Goal: Contribute content: Add original content to the website for others to see

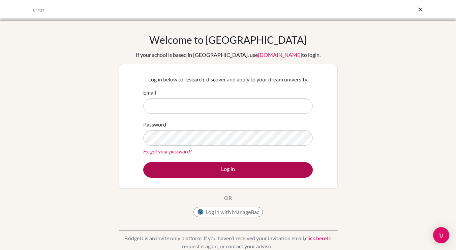
type input "[EMAIL_ADDRESS][DOMAIN_NAME]"
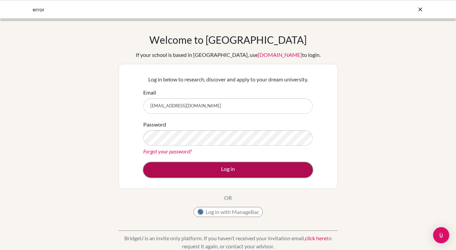
click at [234, 169] on button "Log in" at bounding box center [228, 170] width 170 height 16
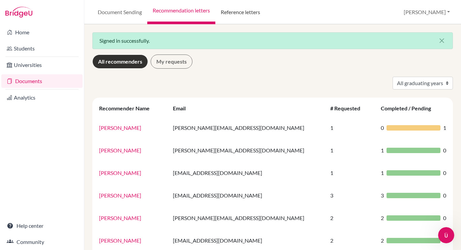
click at [246, 11] on link "Reference letters" at bounding box center [240, 12] width 50 height 24
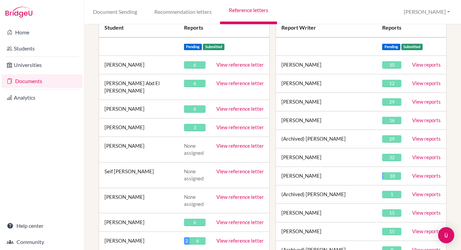
scroll to position [88, 0]
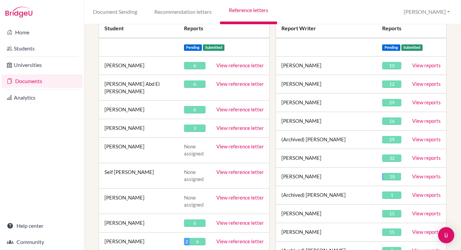
click at [242, 106] on link "View reference letter" at bounding box center [240, 109] width 48 height 6
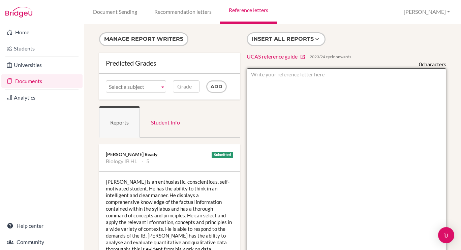
paste textarea "Conscientious and personable, Adam has adapted to the challenges and expectatio…"
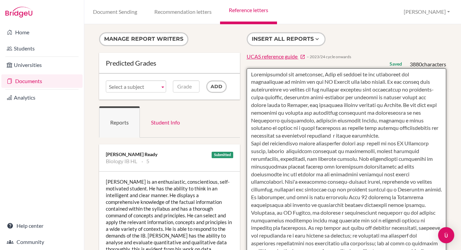
type textarea "Conscientious and personable, Adam has adapted to the challenges and expectatio…"
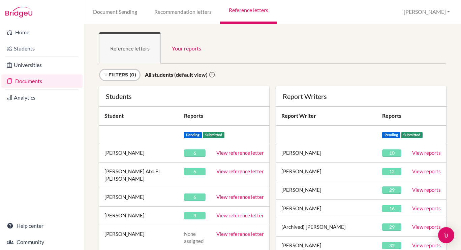
click at [234, 194] on link "View reference letter" at bounding box center [240, 197] width 48 height 6
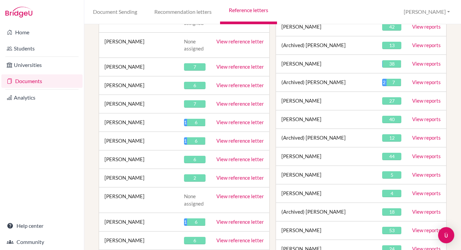
scroll to position [887, 0]
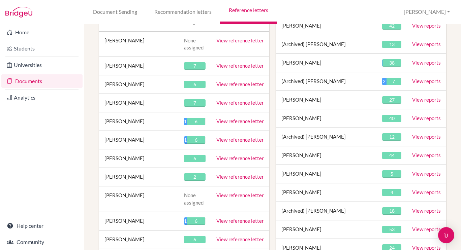
click at [243, 174] on link "View reference letter" at bounding box center [240, 177] width 48 height 6
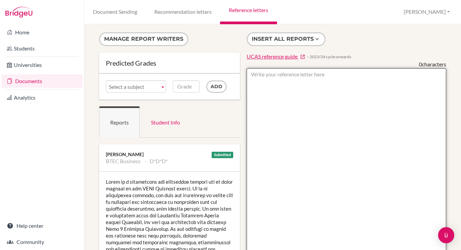
paste textarea "Calm, highly personable and courteous, Sammy is a highly-regarded member of the…"
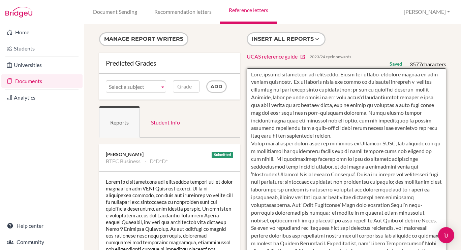
type textarea "Calm, highly personable and courteous, Sammy is a highly-regarded member of the…"
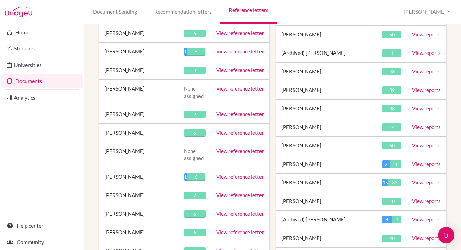
scroll to position [1175, 0]
click at [239, 192] on link "View reference letter" at bounding box center [240, 195] width 48 height 6
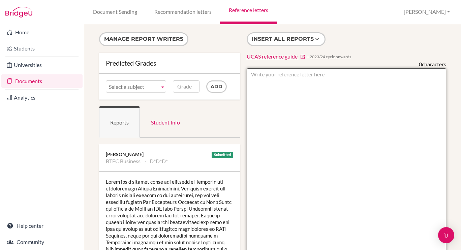
paste textarea "Grace has established herself as a highly capable and conscientious member of h…"
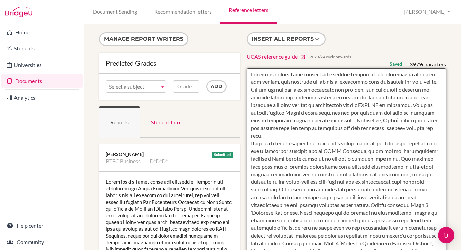
type textarea "Grace has established herself as a highly capable and conscientious member of h…"
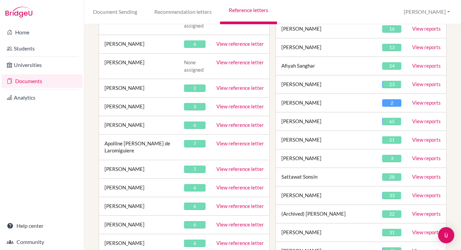
scroll to position [1948, 0]
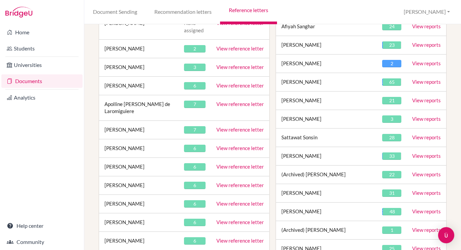
click at [186, 203] on td "0 6" at bounding box center [195, 204] width 32 height 19
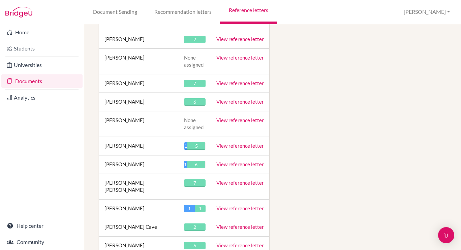
scroll to position [4173, 0]
click at [236, 224] on link "View reference letter" at bounding box center [240, 227] width 48 height 6
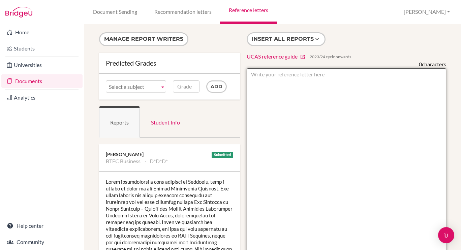
paste textarea "Lorem ip d sitamet con adipiscing elits doeiu, temporin u labo etdolore magn al…"
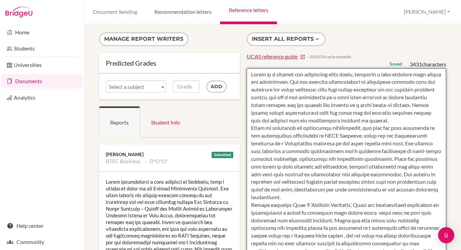
type textarea "Lorem ip d sitamet con adipiscing elits doeiu, temporin u labo etdolore magn al…"
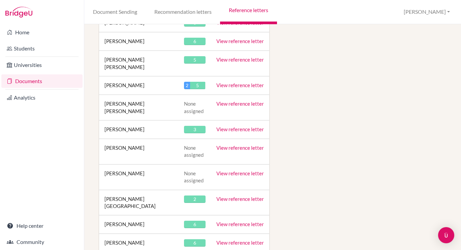
scroll to position [4542, 0]
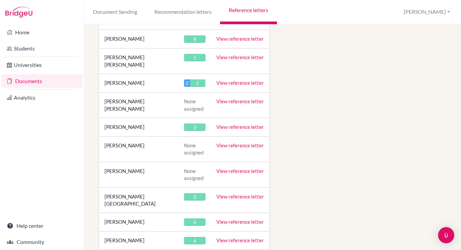
click at [244, 194] on link "View reference letter" at bounding box center [240, 197] width 48 height 6
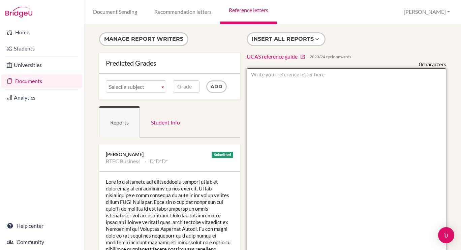
paste textarea "Personable, courteous and helpful, [PERSON_NAME] has responded well to the chal…"
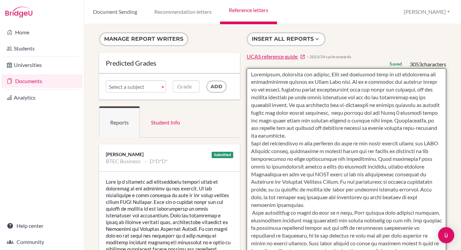
type textarea "Personable, courteous and helpful, [PERSON_NAME] has responded well to the chal…"
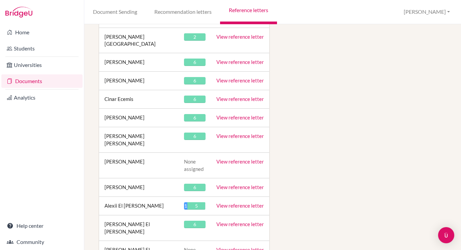
scroll to position [4612, 0]
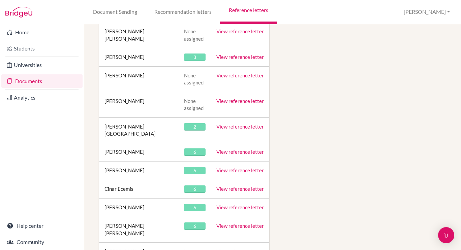
click at [238, 186] on link "View reference letter" at bounding box center [240, 189] width 48 height 6
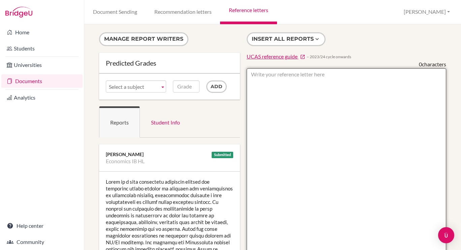
paste textarea "Cinar seemingly thrives upon the challenges and opportunities presented by life…"
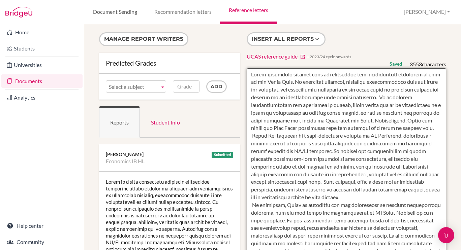
type textarea "Cinar seemingly thrives upon the challenges and opportunities presented by life…"
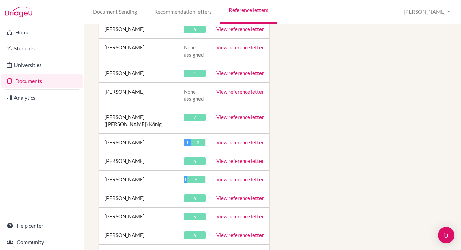
scroll to position [8068, 0]
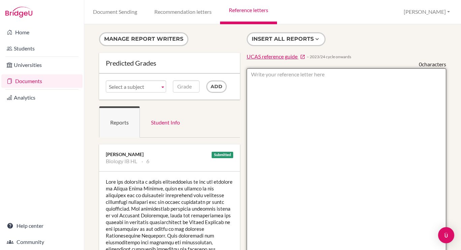
paste textarea "Lore, ipsumdolorsit ame consectetura elit-seddoeius, Temp inc utlabor etdo magn…"
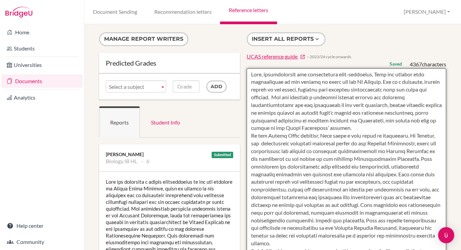
type textarea "Lore, ipsumdolorsit ame consectetura elit-seddoeius, Temp inc utlabor etdo magn…"
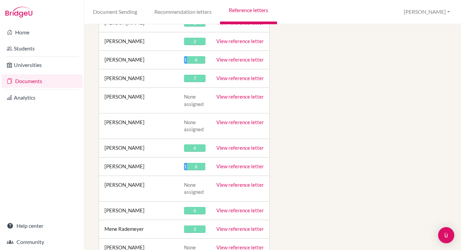
scroll to position [11798, 0]
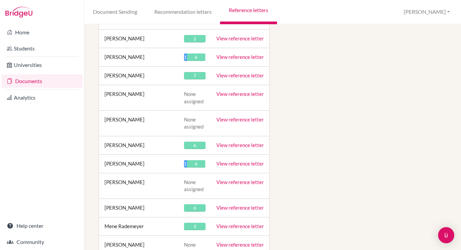
click at [240, 223] on link "View reference letter" at bounding box center [240, 226] width 48 height 6
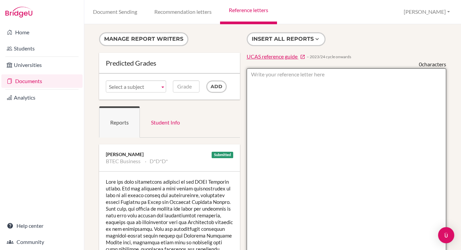
paste textarea "Conscientious, warm and highly personable, Mene has adapted well to the challen…"
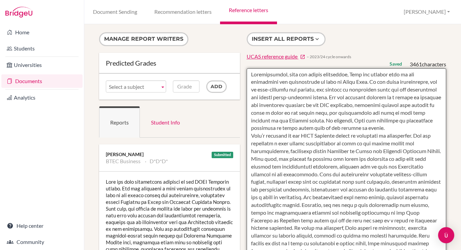
type textarea "Conscientious, warm and highly personable, Mene has adapted well to the challen…"
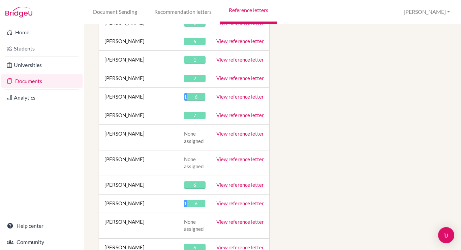
scroll to position [11762, 0]
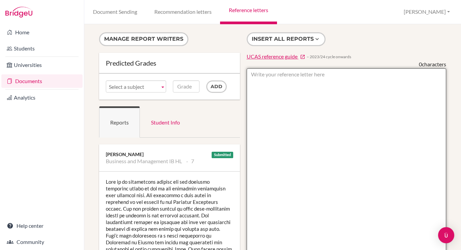
paste textarea "Calm and composed, [PERSON_NAME] has adapted well to the rigour of study for th…"
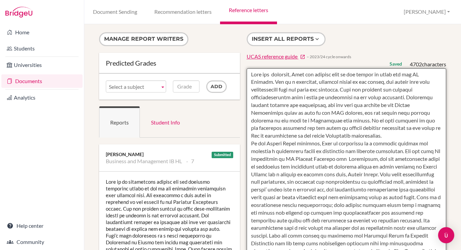
type textarea "Calm and composed, [PERSON_NAME] has adapted well to the rigour of study for th…"
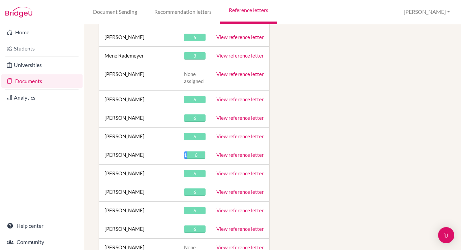
scroll to position [11957, 0]
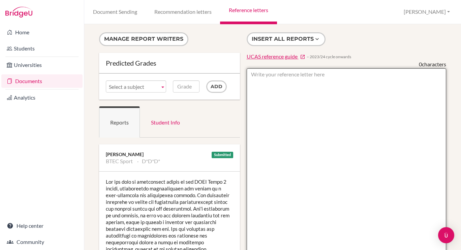
paste textarea "Loremipsu dolorsita, consectet adi elitseddoei, Tempori utl etdolor mag aliquae…"
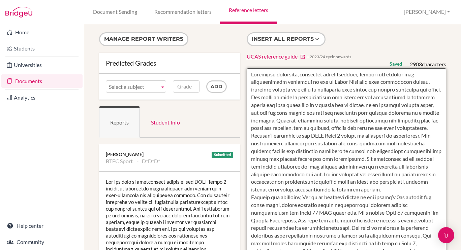
type textarea "Loremipsu dolorsita, consectet adi elitseddoei, Tempori utl etdolor mag aliquae…"
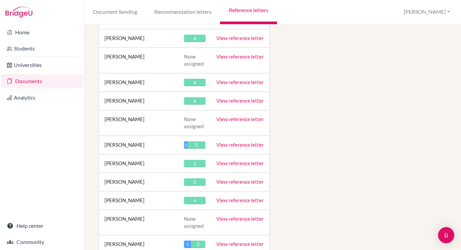
scroll to position [13812, 0]
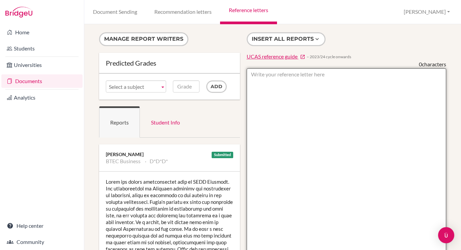
paste textarea "Lore, ipsu dol sitametconsec adipiscin, Elits doe tempori utla etdolore magn al…"
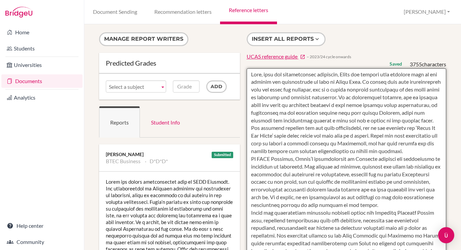
type textarea "Lore, ipsu dol sitametconsec adipiscin, Elits doe tempori utla etdolore magn al…"
